Goal: Information Seeking & Learning: Understand process/instructions

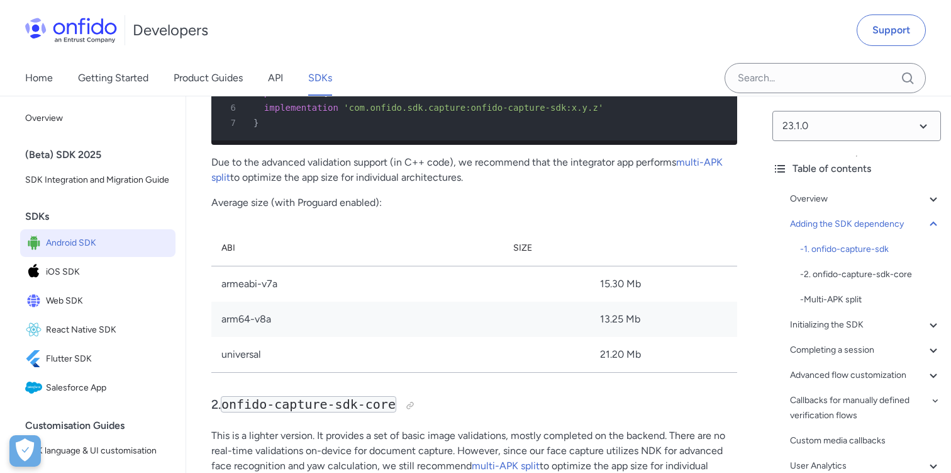
scroll to position [1525, 0]
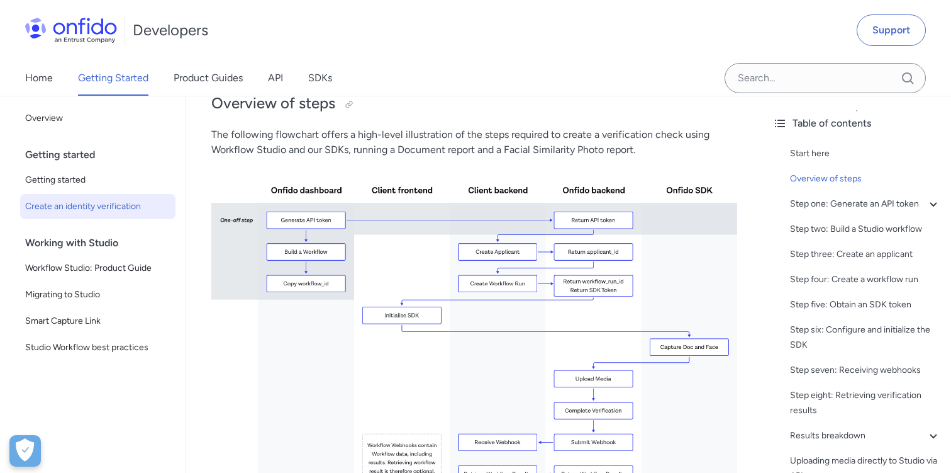
scroll to position [306, 0]
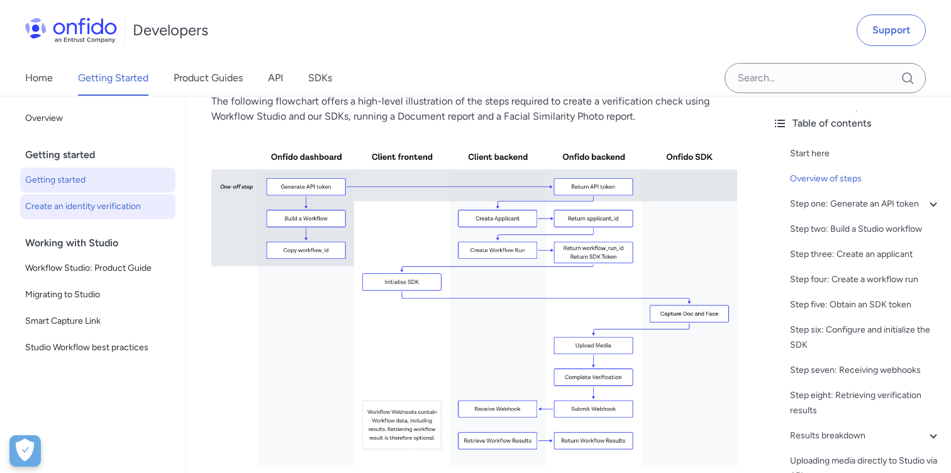
click at [111, 174] on span "Getting started" at bounding box center [97, 179] width 145 height 15
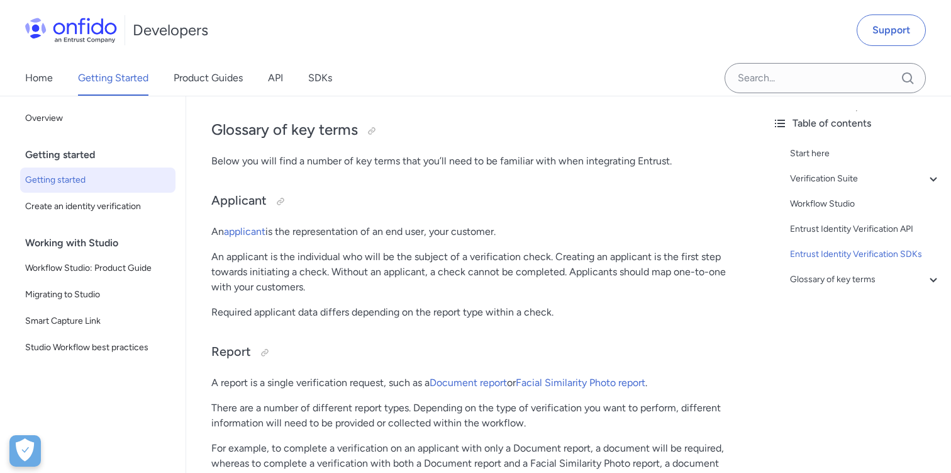
scroll to position [2966, 0]
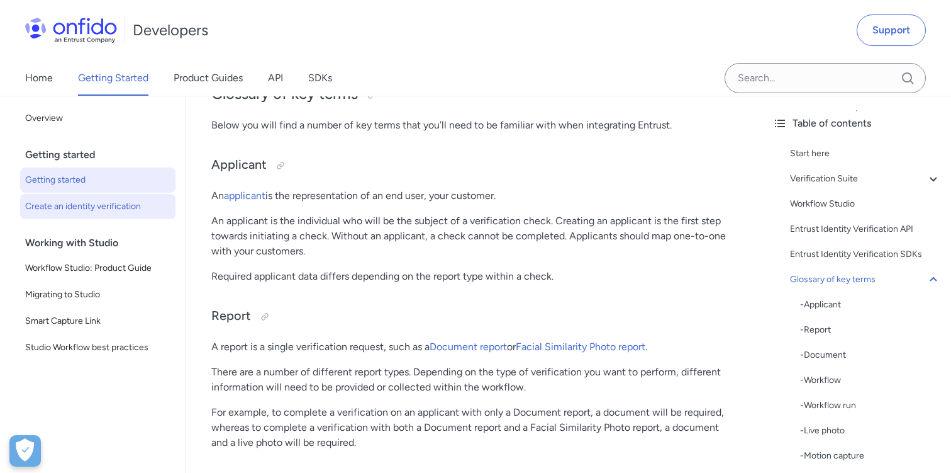
click at [81, 208] on span "Create an identity verification" at bounding box center [97, 206] width 145 height 15
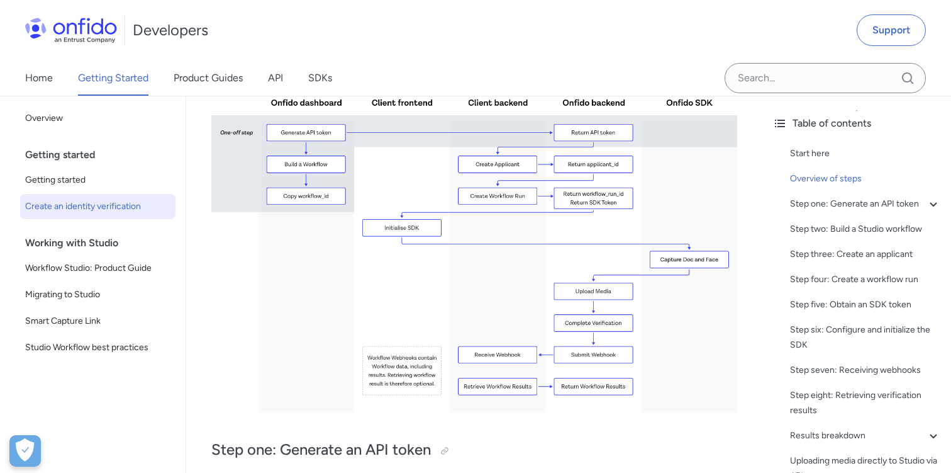
scroll to position [354, 0]
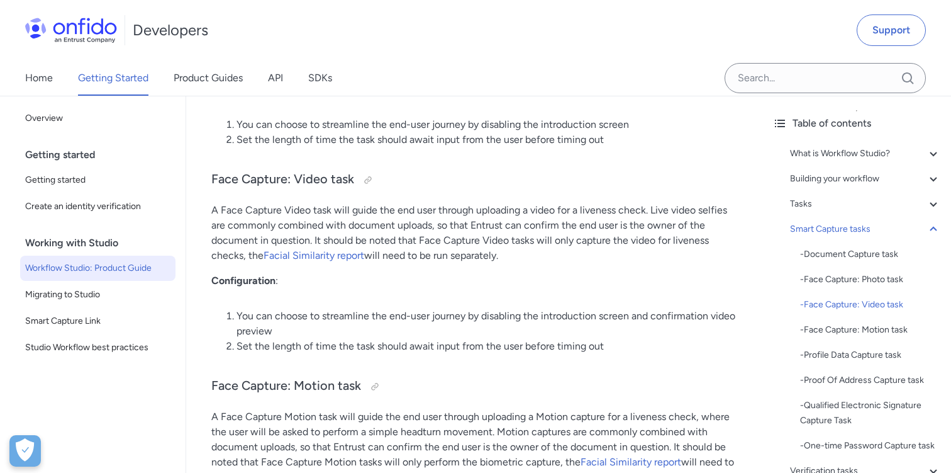
scroll to position [4216, 0]
